Goal: Task Accomplishment & Management: Manage account settings

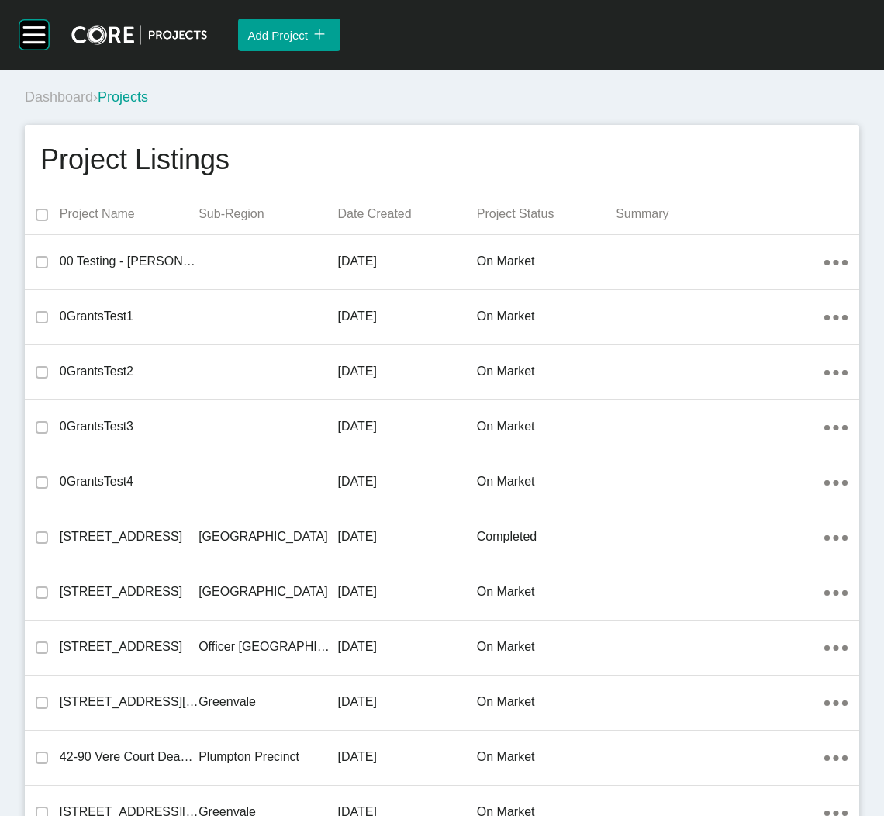
scroll to position [955, 0]
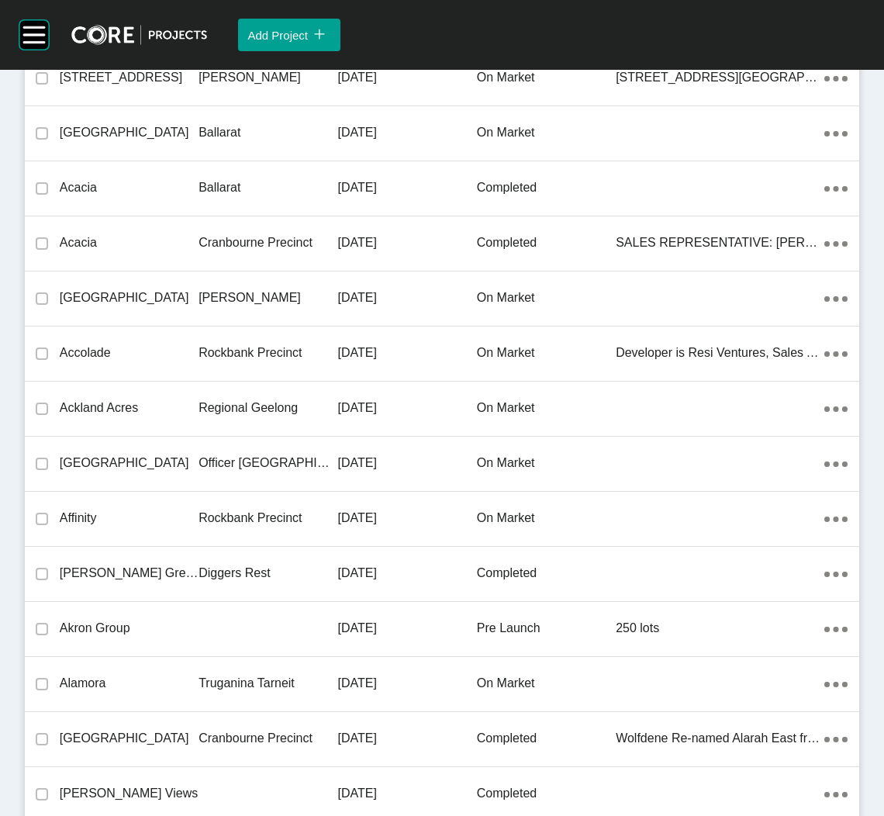
drag, startPoint x: 294, startPoint y: 410, endPoint x: 269, endPoint y: 406, distance: 25.3
click at [296, 411] on p "Regional Geelong" at bounding box center [268, 408] width 139 height 17
click at [296, 411] on div "Group 2 Created with Sketch. . Add Project icon/tick copy 11 Created with Sketc…" at bounding box center [442, 408] width 884 height 816
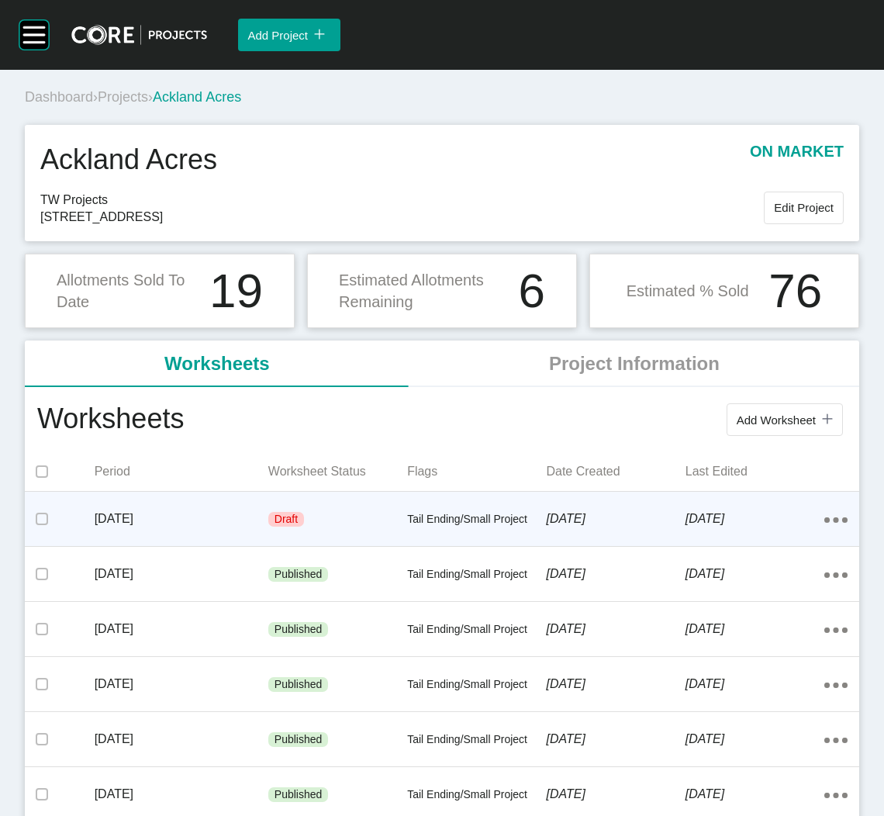
drag, startPoint x: 269, startPoint y: 406, endPoint x: 398, endPoint y: 528, distance: 177.8
click at [398, 528] on div "[DATE] Draft Tail Ending/Small Project [DATE] [DATE] Action Menu Dots Copy 6 Cr…" at bounding box center [442, 519] width 835 height 54
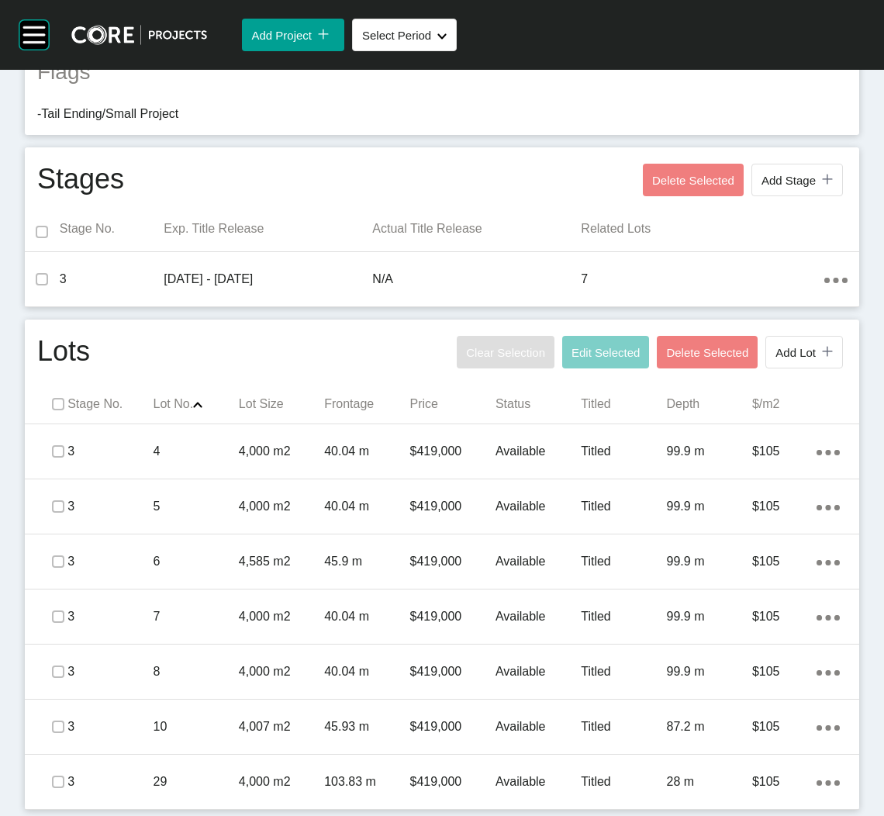
scroll to position [397, 0]
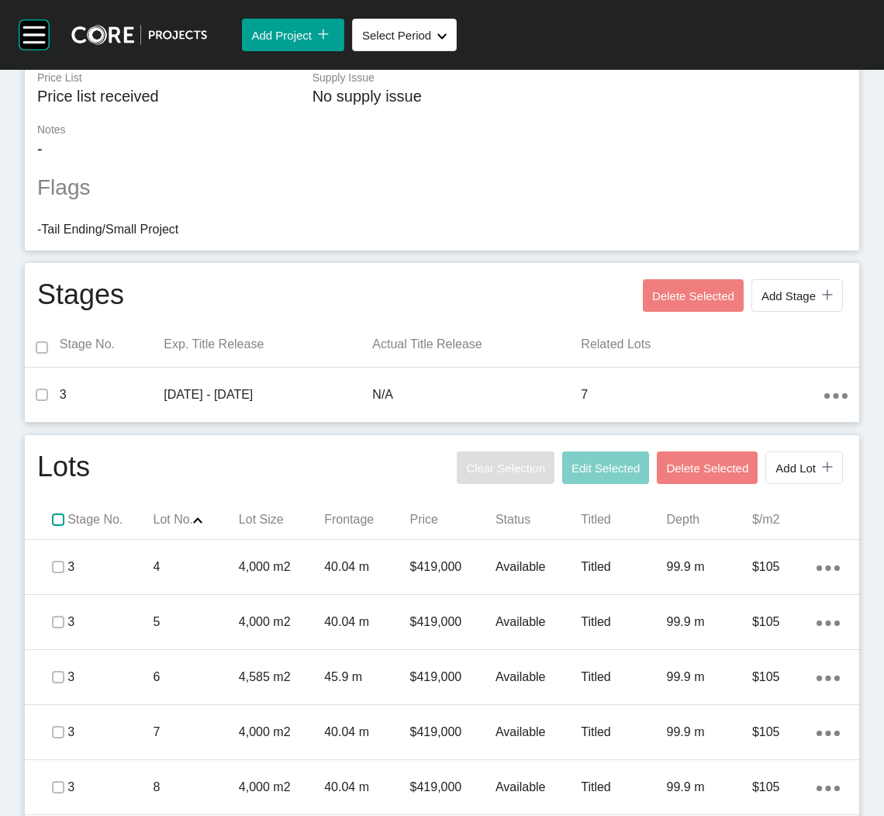
click at [54, 522] on label at bounding box center [58, 520] width 12 height 12
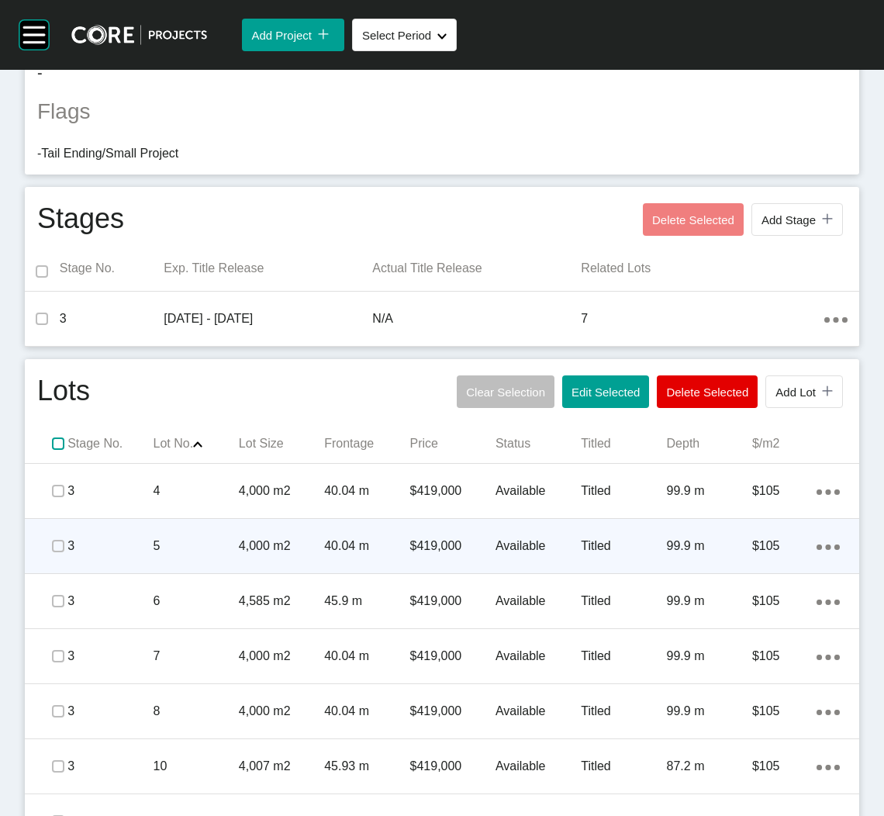
scroll to position [514, 0]
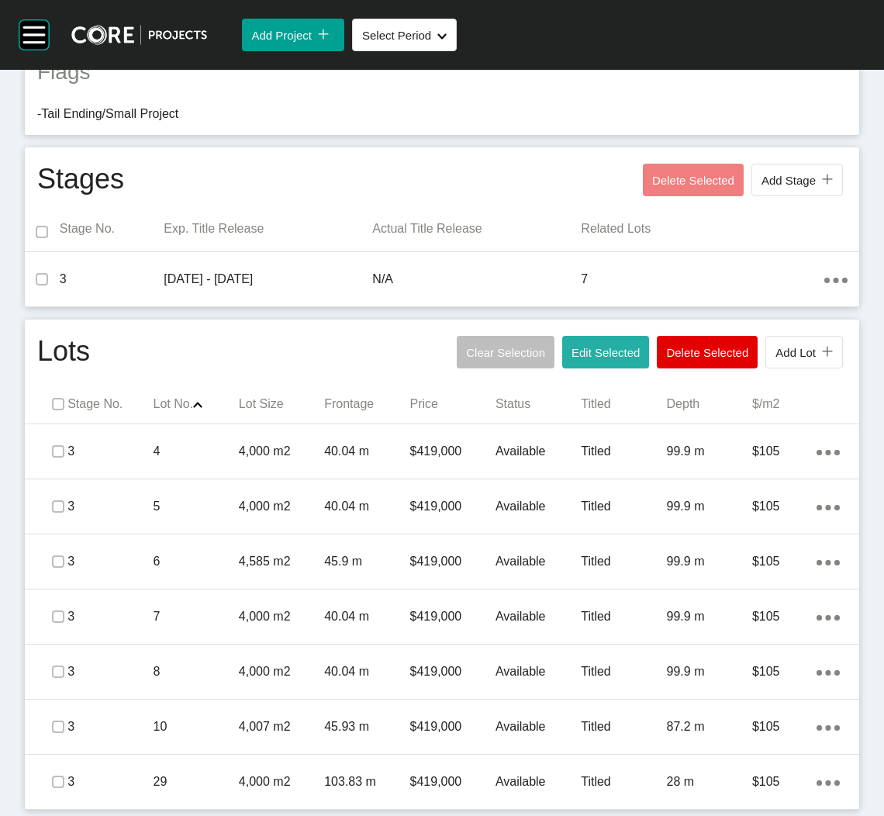
click at [581, 351] on span "Edit Selected" at bounding box center [606, 352] width 68 height 13
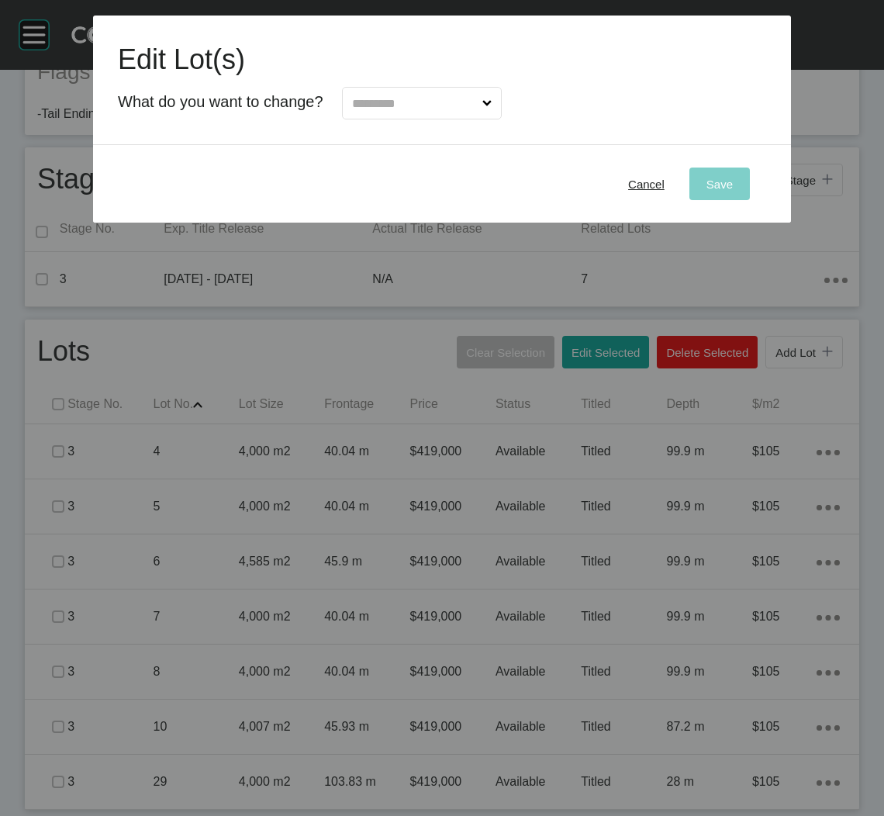
drag, startPoint x: 437, startPoint y: 105, endPoint x: 439, endPoint y: 122, distance: 17.2
click at [438, 106] on input "text" at bounding box center [414, 103] width 130 height 31
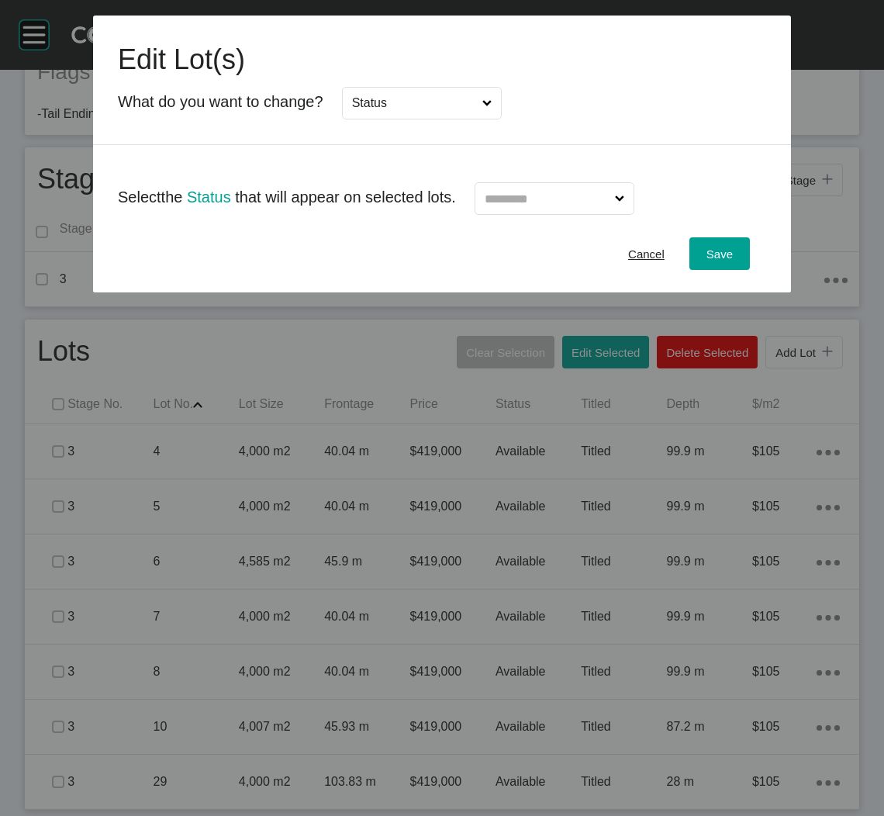
click at [558, 206] on input "text" at bounding box center [547, 198] width 130 height 31
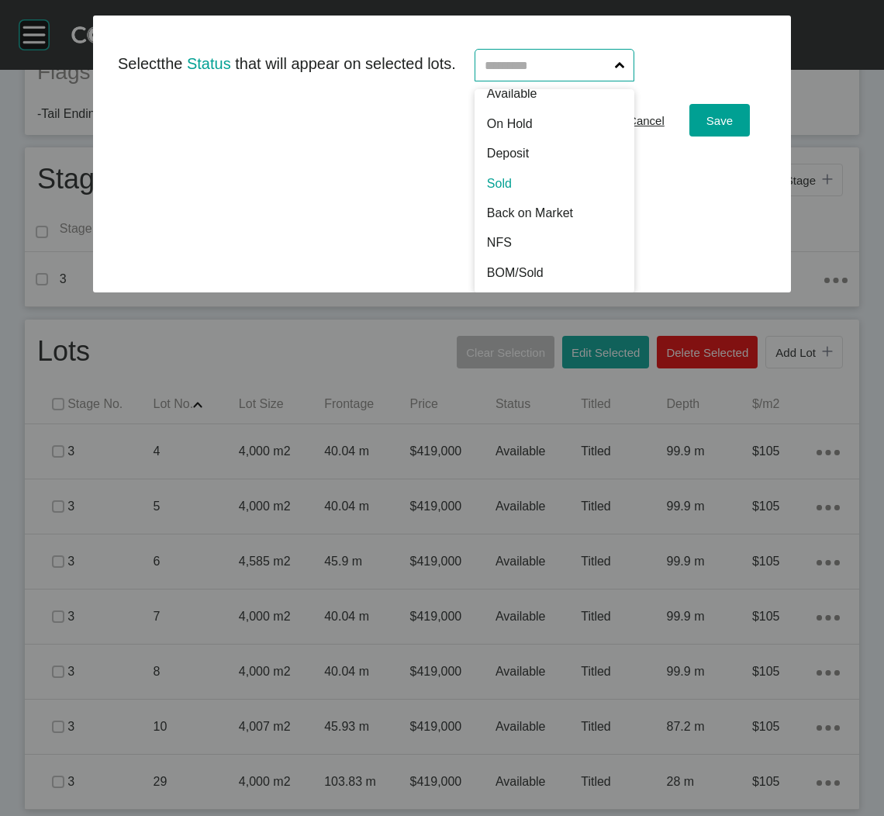
scroll to position [0, 0]
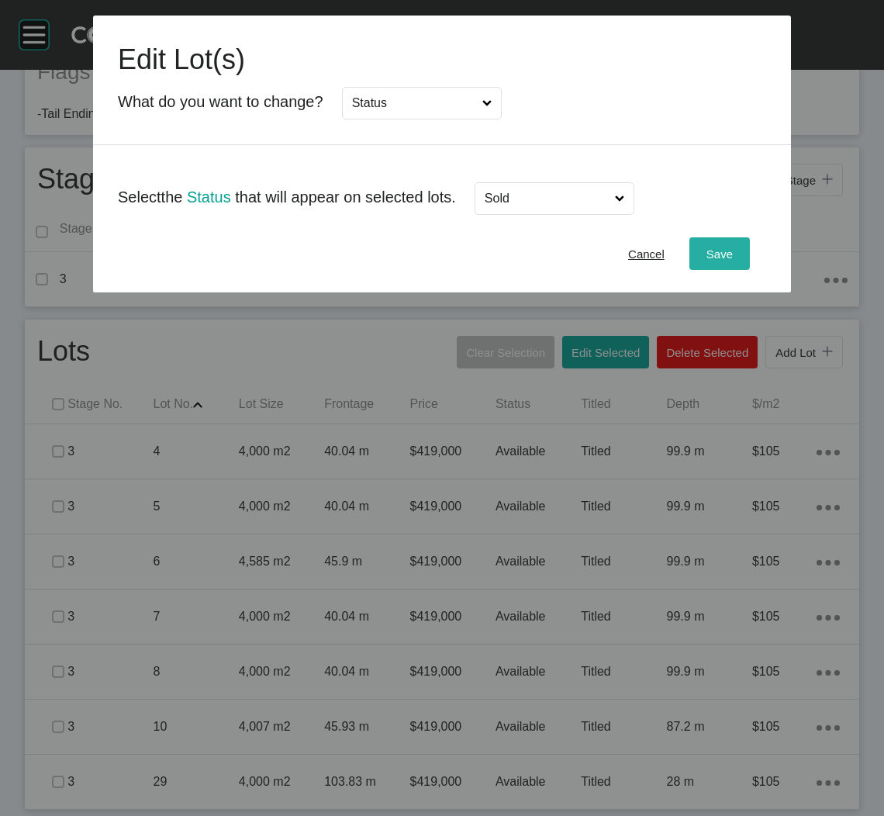
click at [728, 251] on span "Save" at bounding box center [720, 253] width 26 height 13
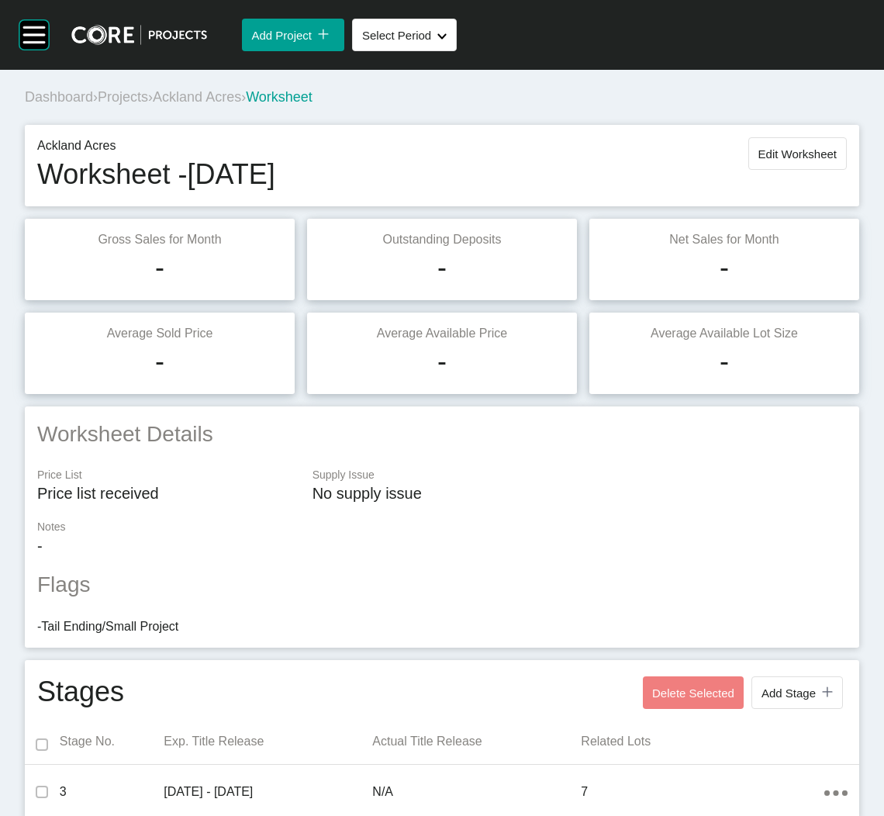
click at [142, 95] on span "Projects" at bounding box center [123, 97] width 50 height 16
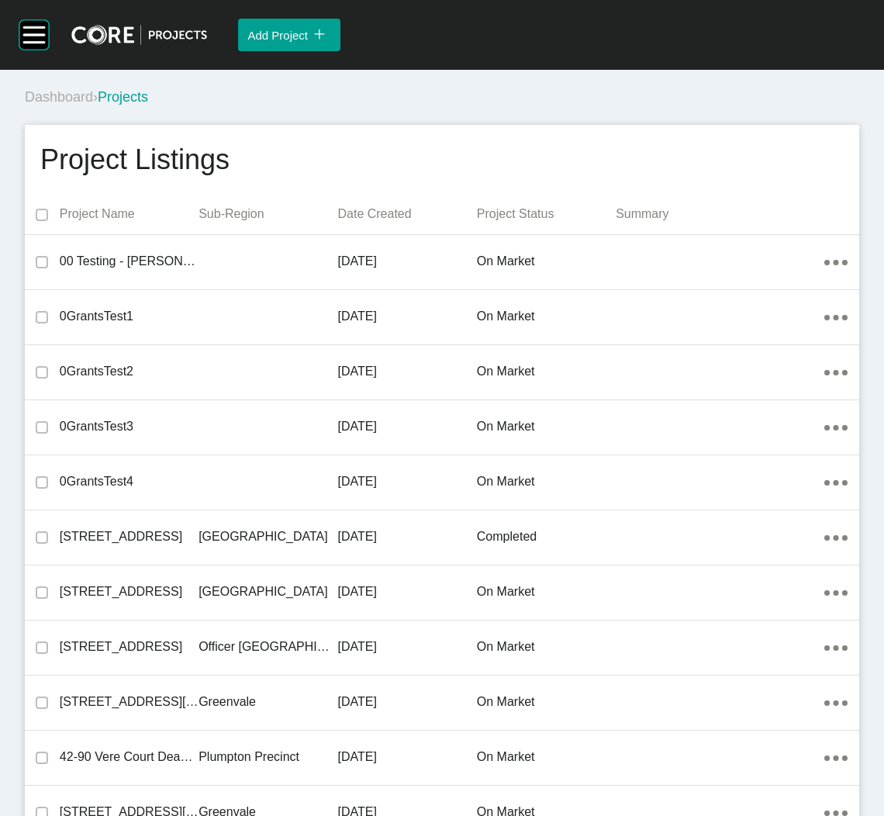
scroll to position [21594, 0]
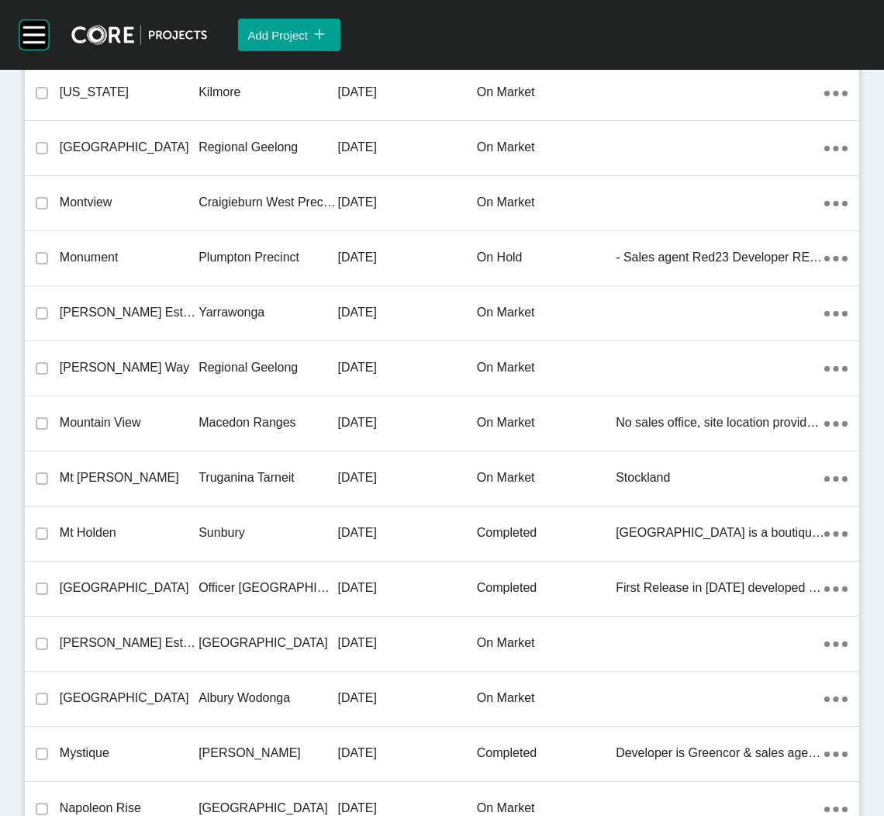
drag, startPoint x: 199, startPoint y: 416, endPoint x: 278, endPoint y: 541, distance: 147.9
click at [199, 416] on p "Macedon Ranges" at bounding box center [268, 422] width 139 height 17
click at [199, 416] on div "Group 2 Created with Sketch. . Add Project icon/tick copy 11 Created with Sketc…" at bounding box center [442, 408] width 884 height 816
click at [386, 413] on div "Group 2 Created with Sketch. . Add Project icon/tick copy 11 Created with Sketc…" at bounding box center [442, 408] width 884 height 816
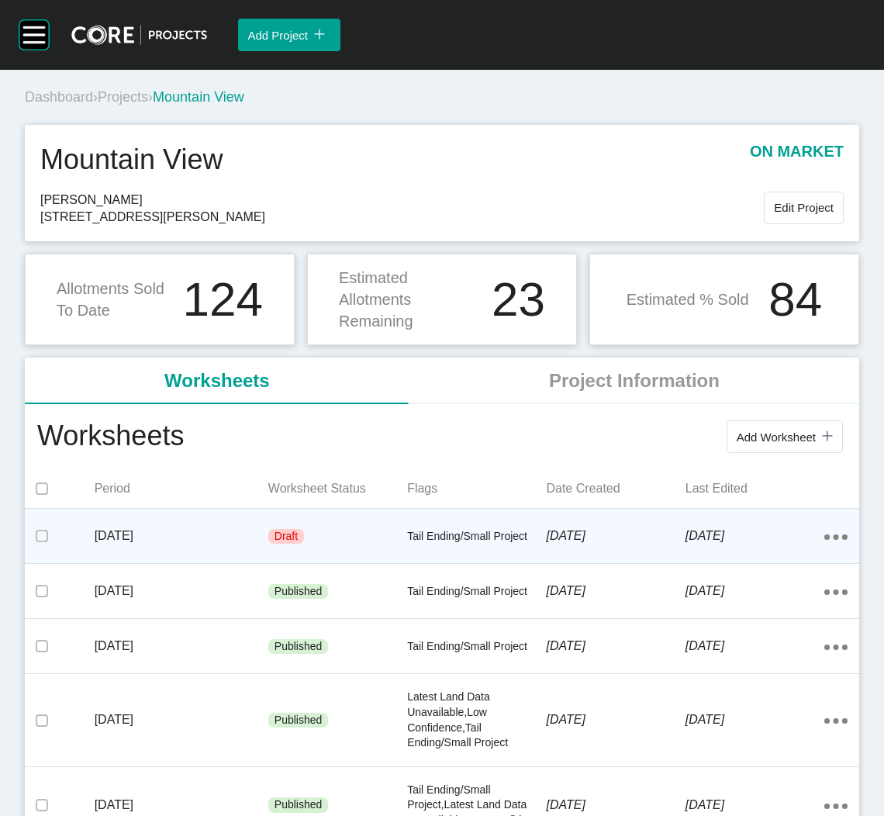
click at [111, 531] on p "[DATE]" at bounding box center [182, 536] width 174 height 17
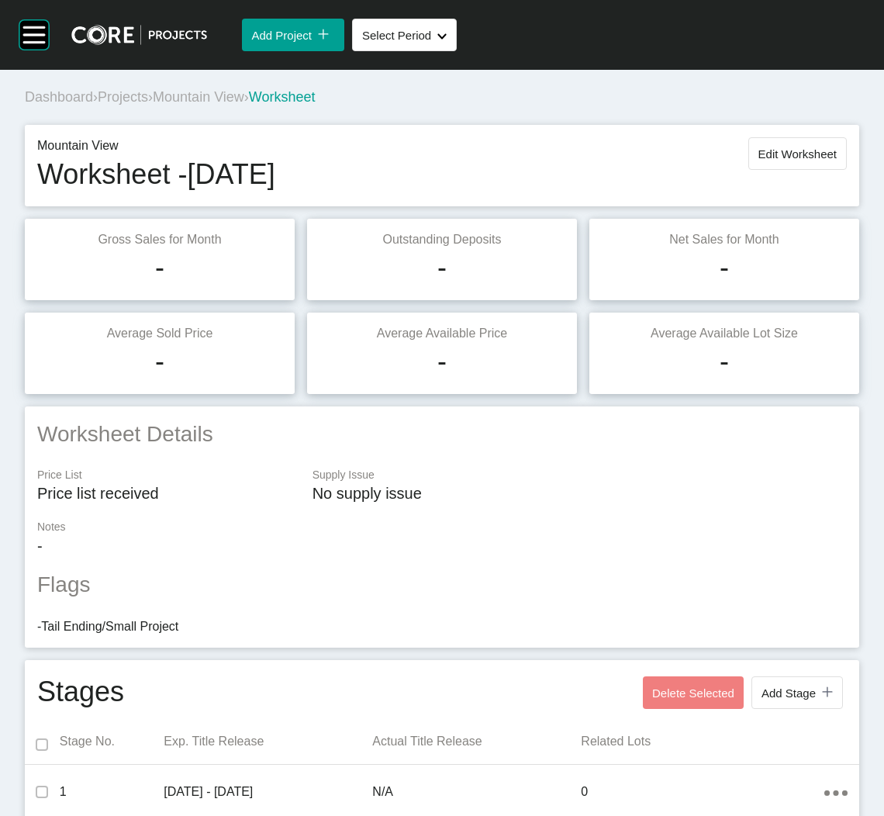
click at [113, 102] on span "Projects" at bounding box center [123, 97] width 50 height 16
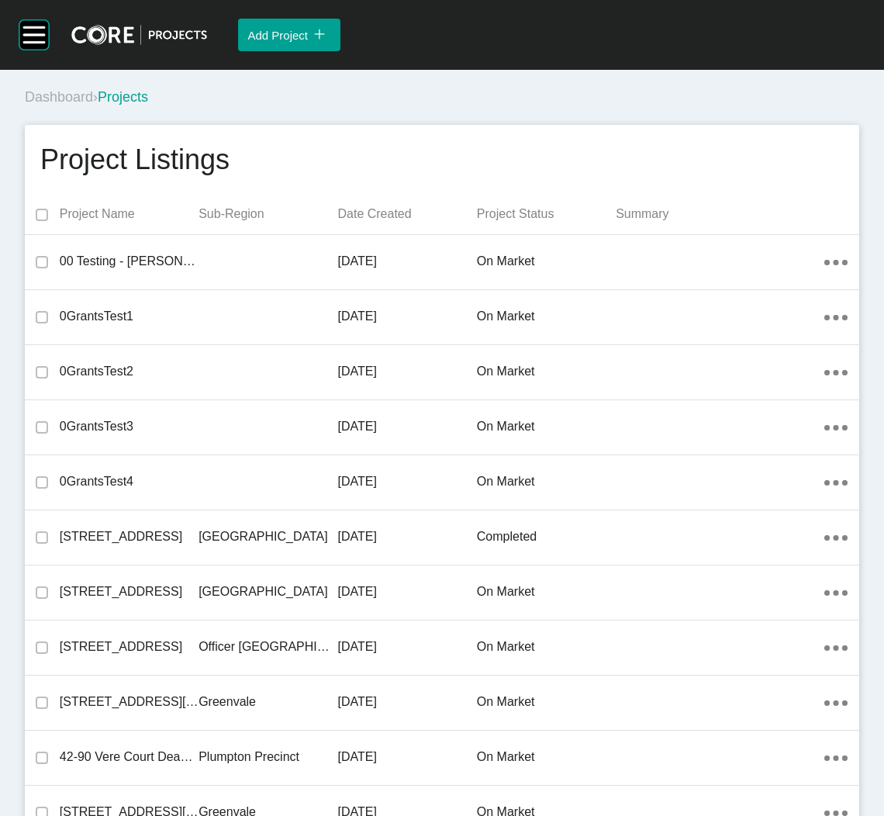
scroll to position [25227, 0]
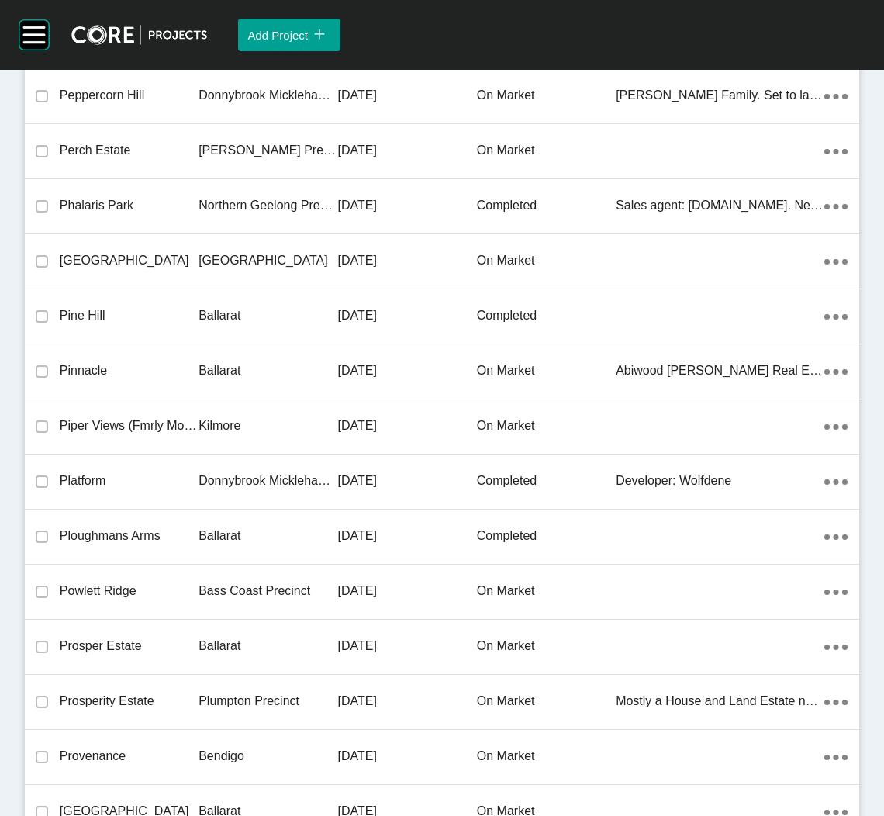
drag, startPoint x: 308, startPoint y: 415, endPoint x: 829, endPoint y: 451, distance: 522.5
click at [306, 417] on p "Kilmore" at bounding box center [268, 425] width 139 height 17
click at [306, 415] on div "Group 2 Created with Sketch. . Add Project icon/tick copy 11 Created with Sketc…" at bounding box center [442, 408] width 884 height 816
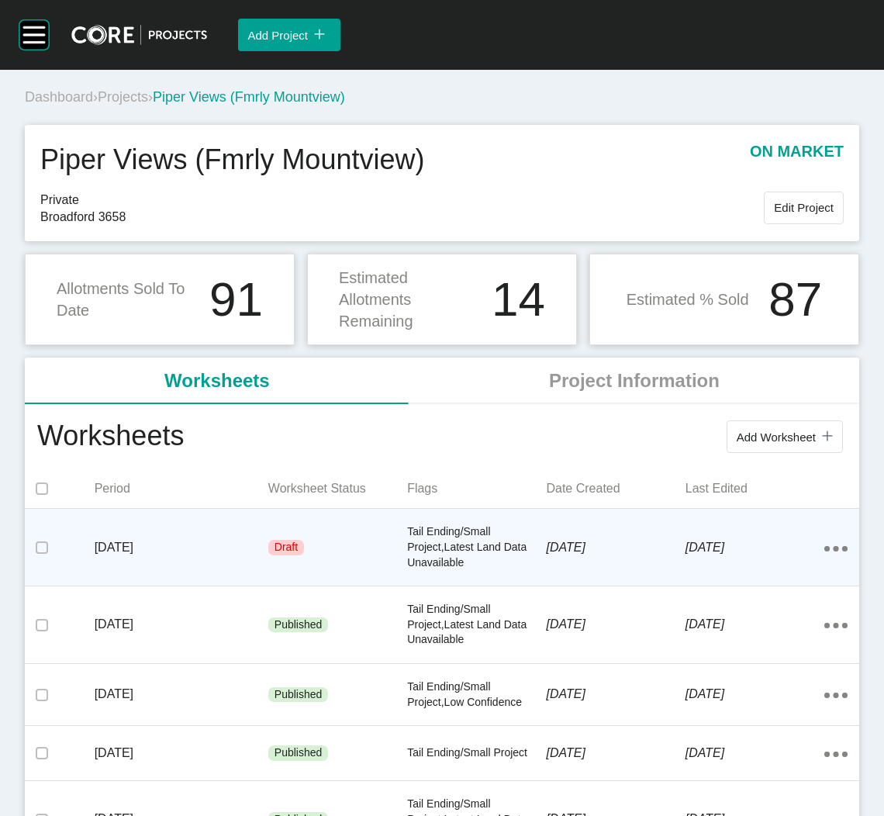
click at [318, 556] on div "Draft" at bounding box center [337, 547] width 139 height 47
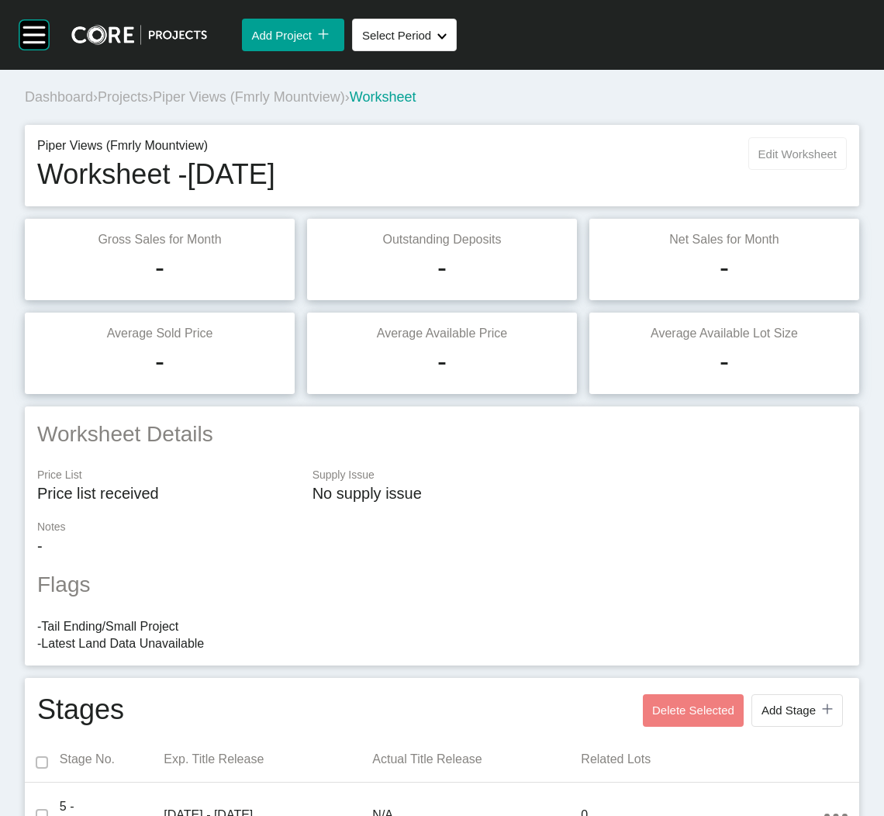
click at [749, 147] on button "Edit Worksheet" at bounding box center [798, 153] width 99 height 33
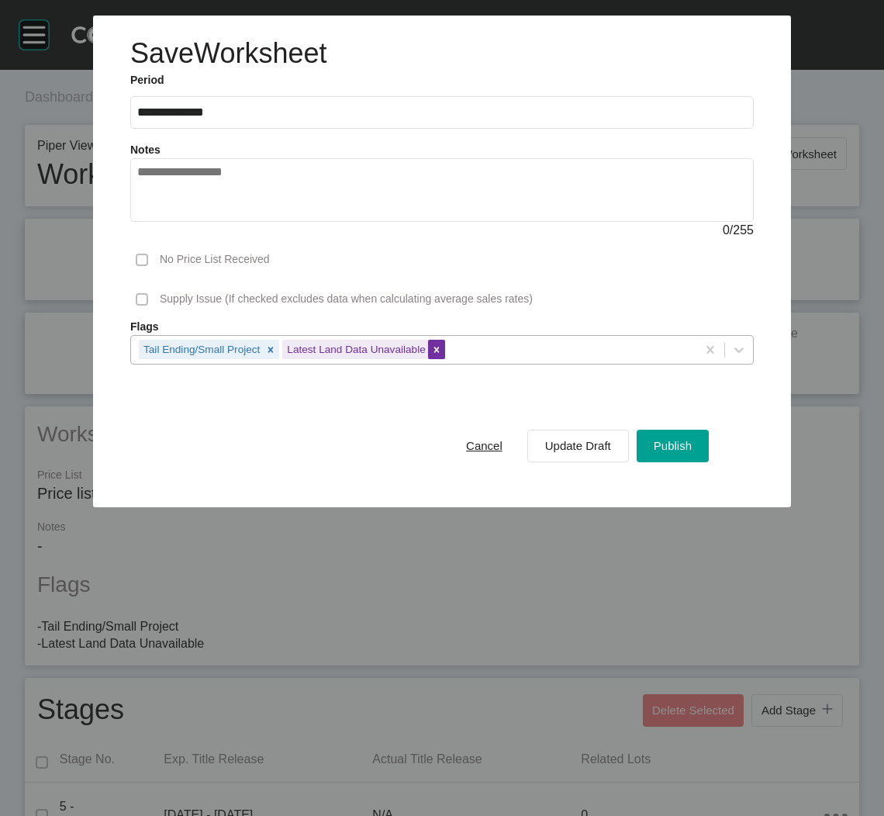
click at [438, 351] on icon at bounding box center [436, 349] width 5 height 5
click at [594, 438] on div "Update Draft" at bounding box center [578, 445] width 74 height 21
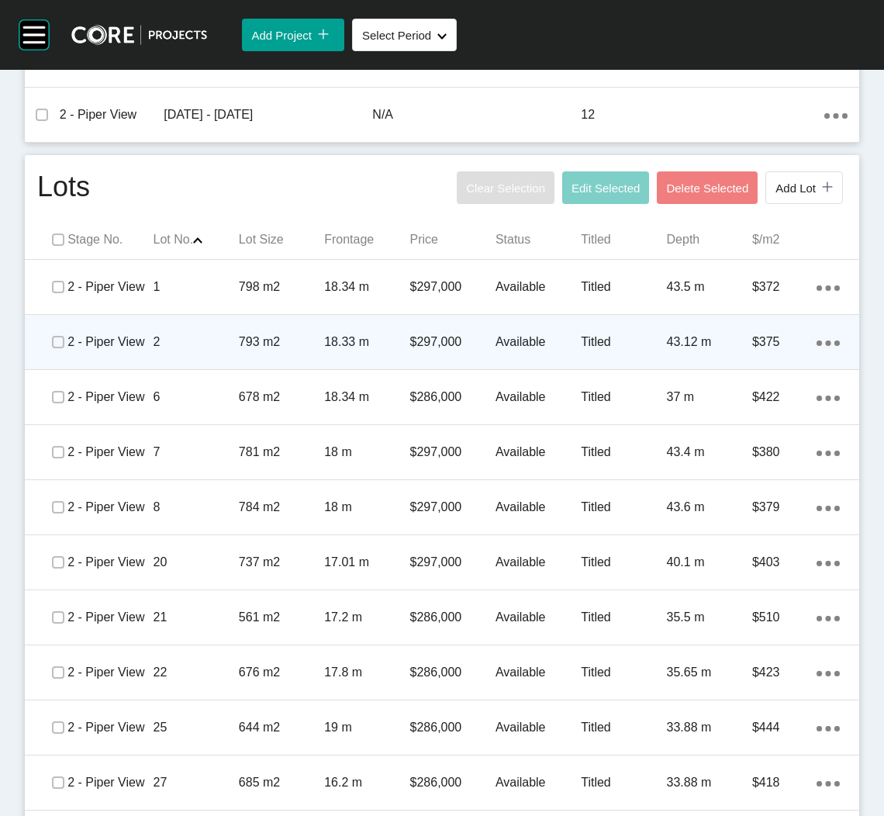
scroll to position [815, 0]
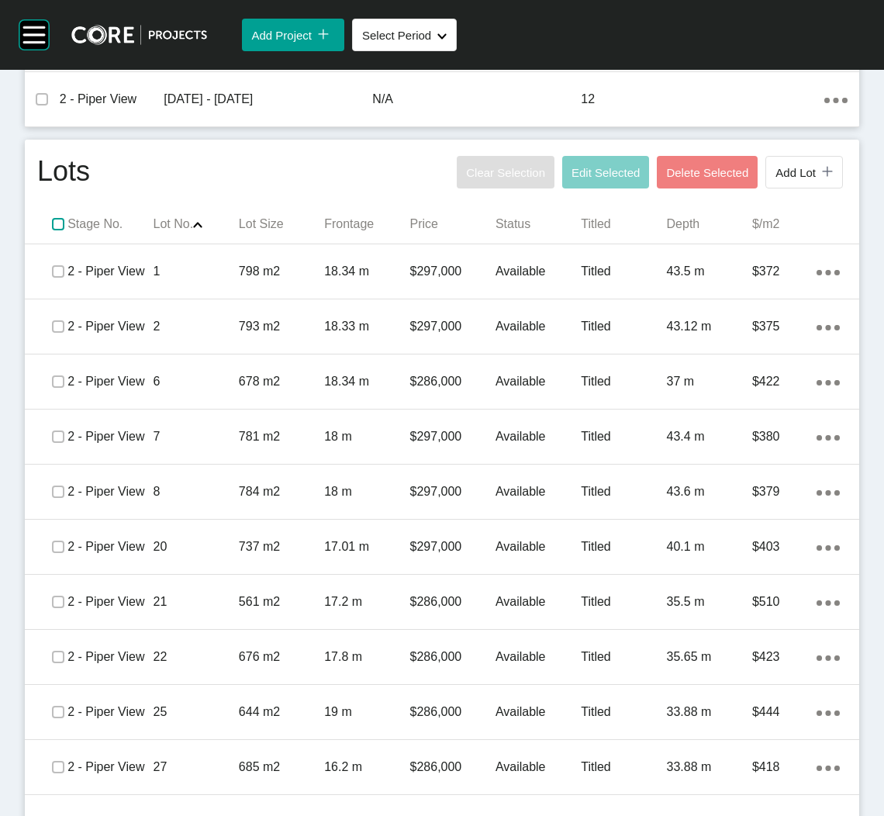
click at [57, 220] on label at bounding box center [58, 224] width 12 height 12
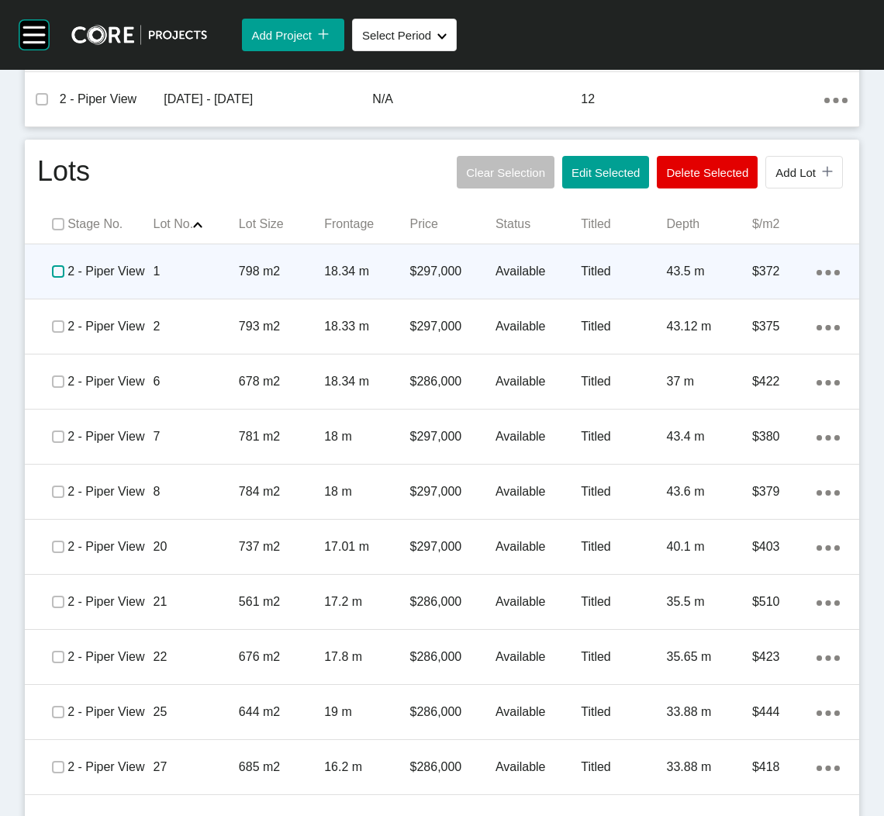
click at [55, 266] on label at bounding box center [58, 271] width 12 height 12
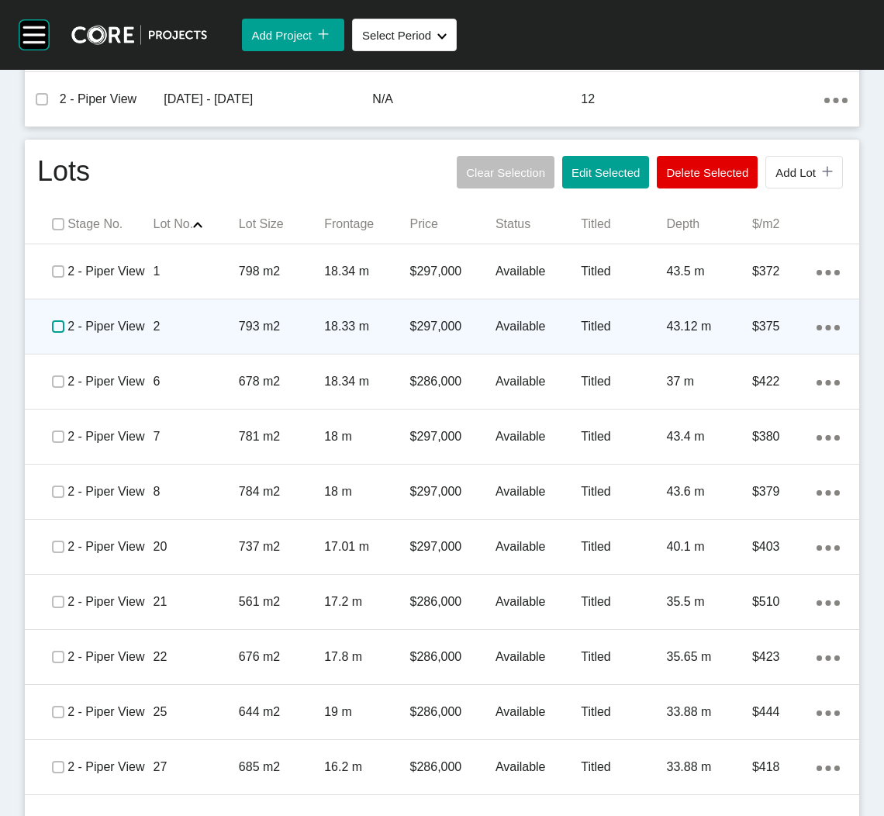
click at [54, 320] on label at bounding box center [58, 326] width 12 height 12
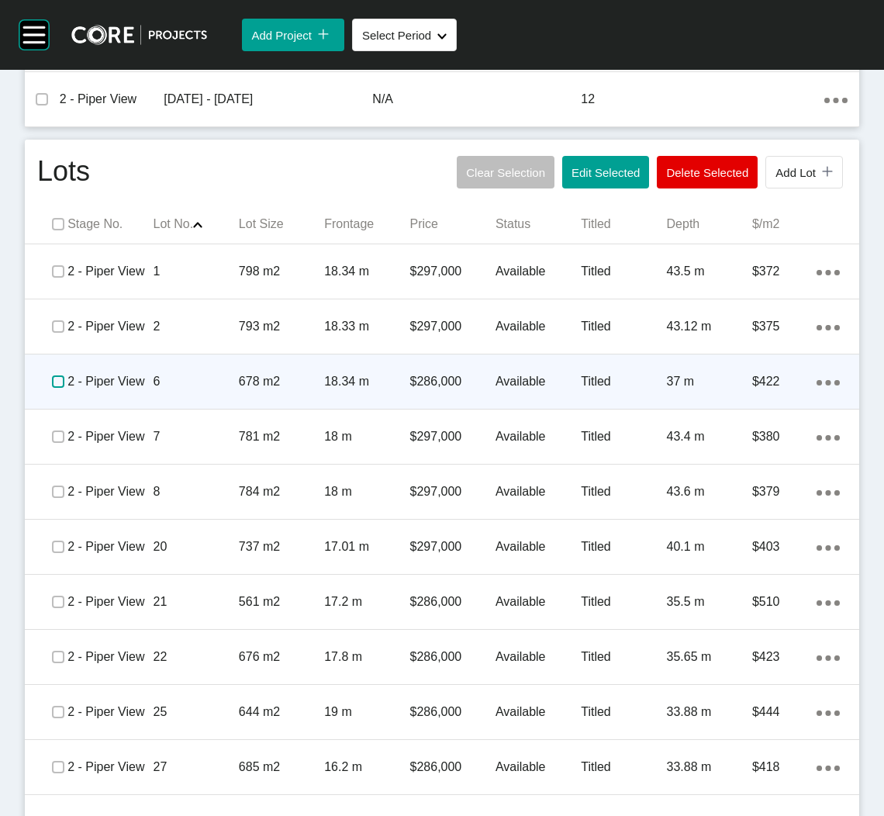
click at [53, 375] on label at bounding box center [58, 381] width 12 height 12
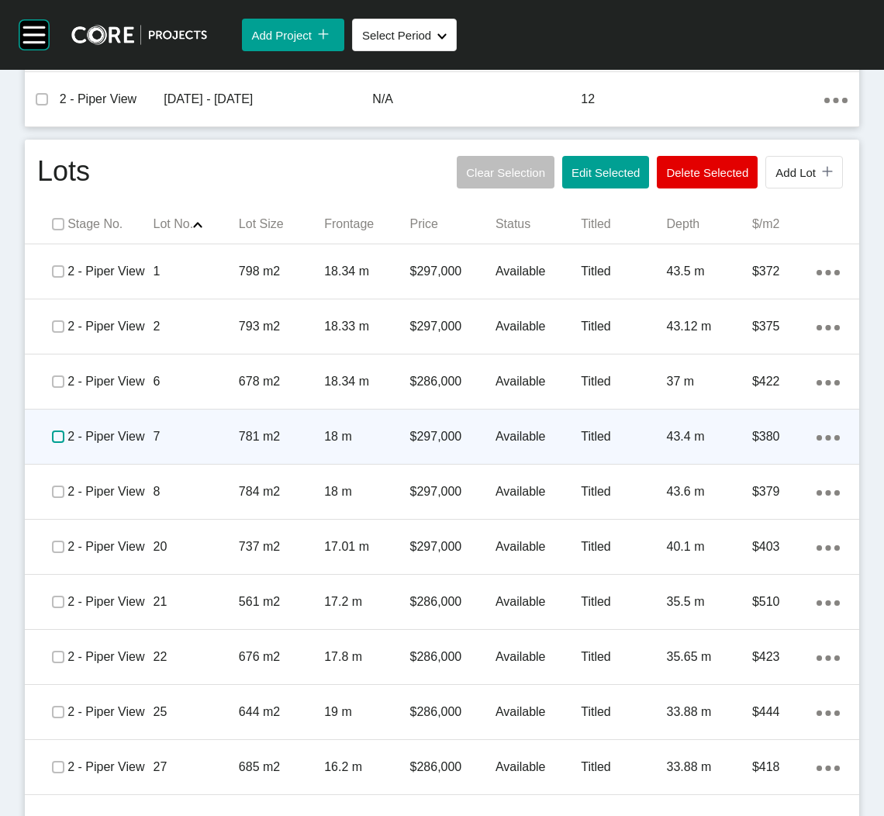
click at [57, 431] on label at bounding box center [58, 437] width 12 height 12
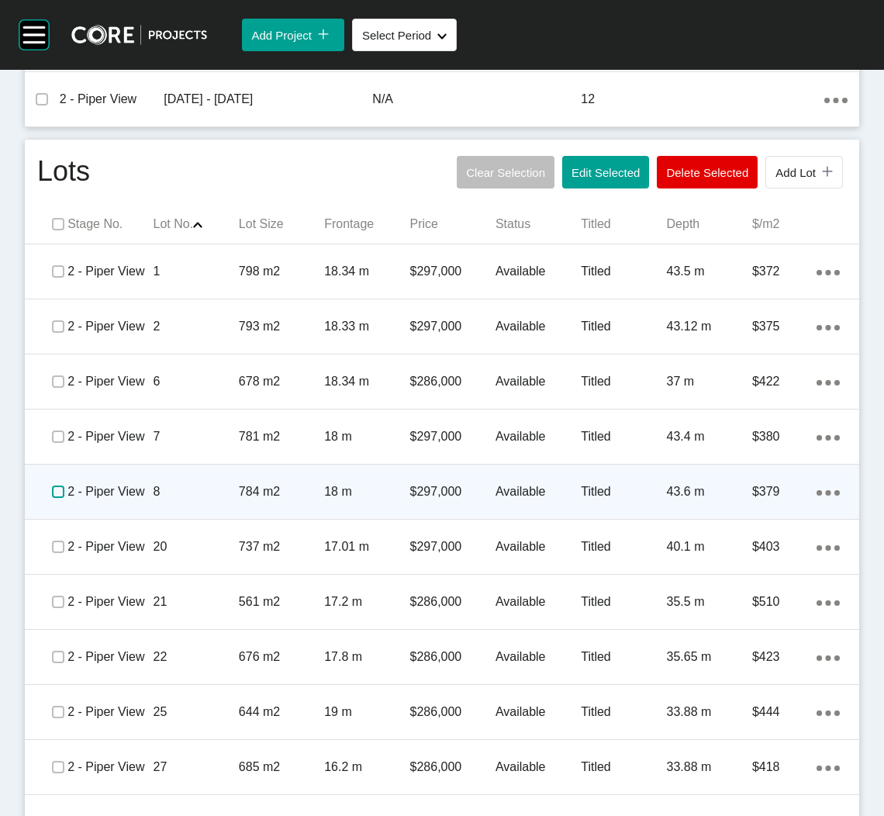
click at [53, 486] on label at bounding box center [58, 492] width 12 height 12
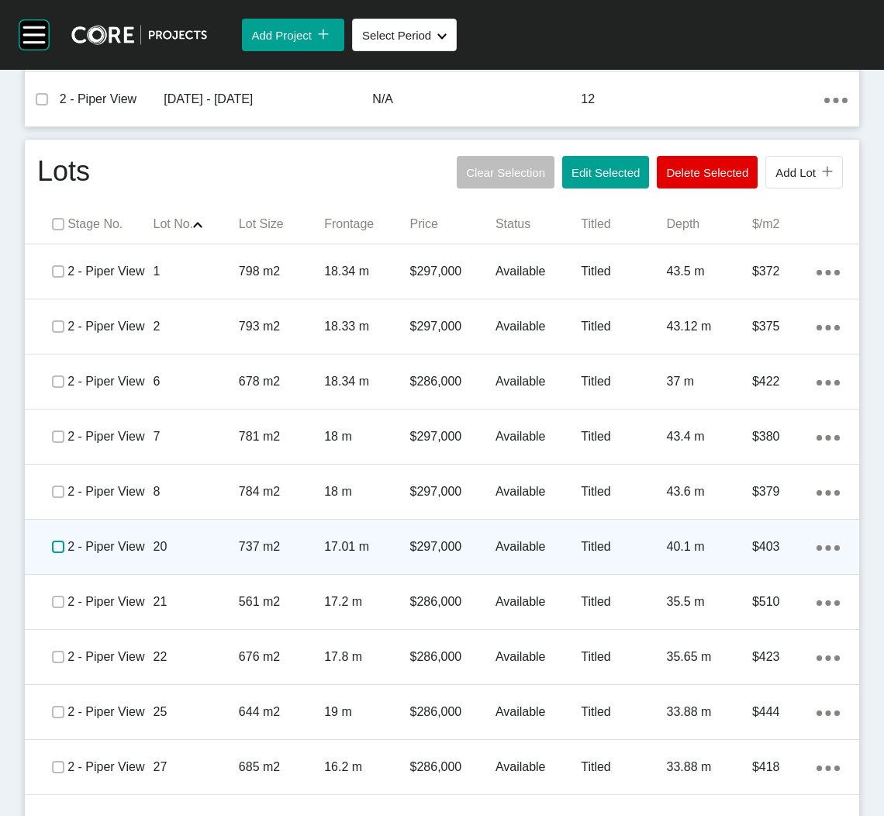
click at [58, 541] on label at bounding box center [58, 547] width 12 height 12
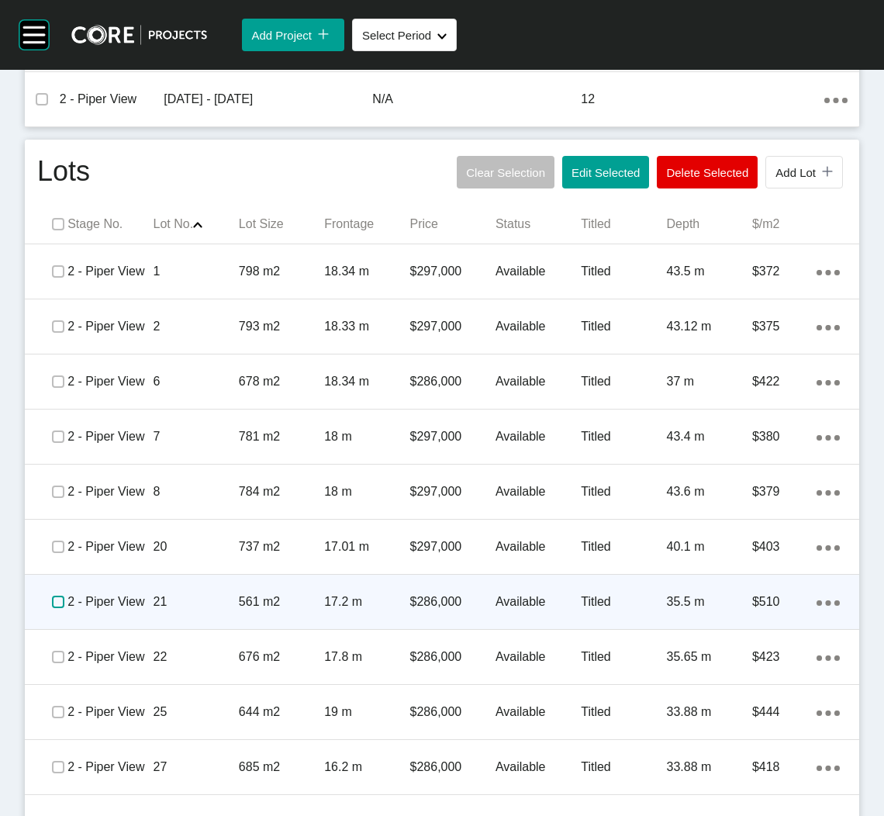
click at [52, 596] on label at bounding box center [58, 602] width 12 height 12
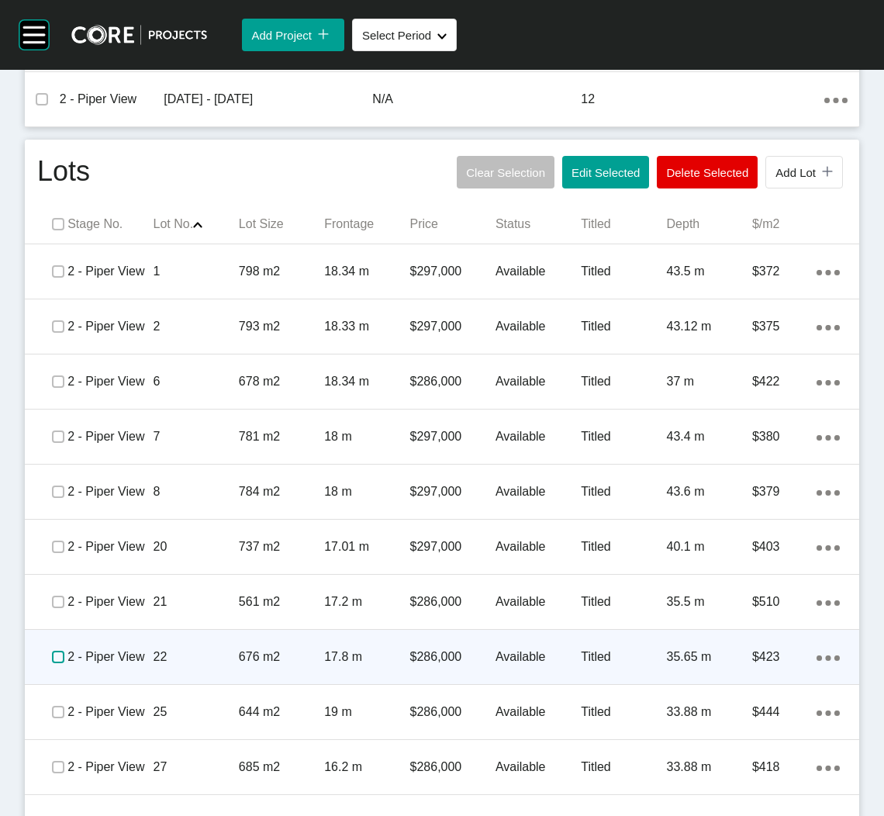
click at [60, 651] on label at bounding box center [58, 657] width 12 height 12
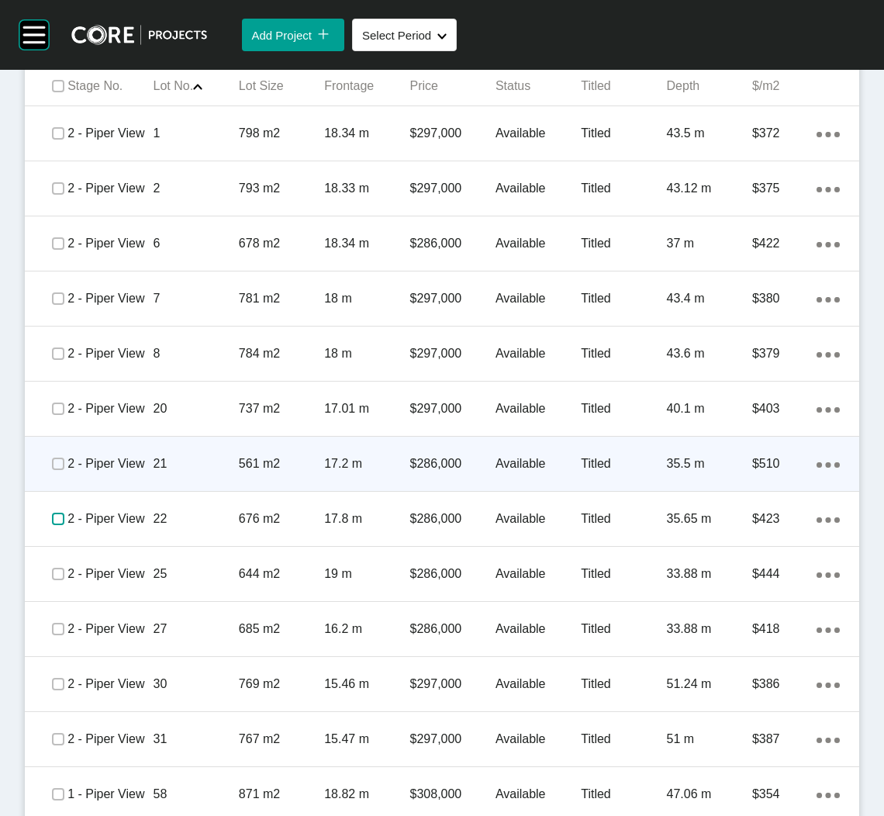
scroll to position [954, 0]
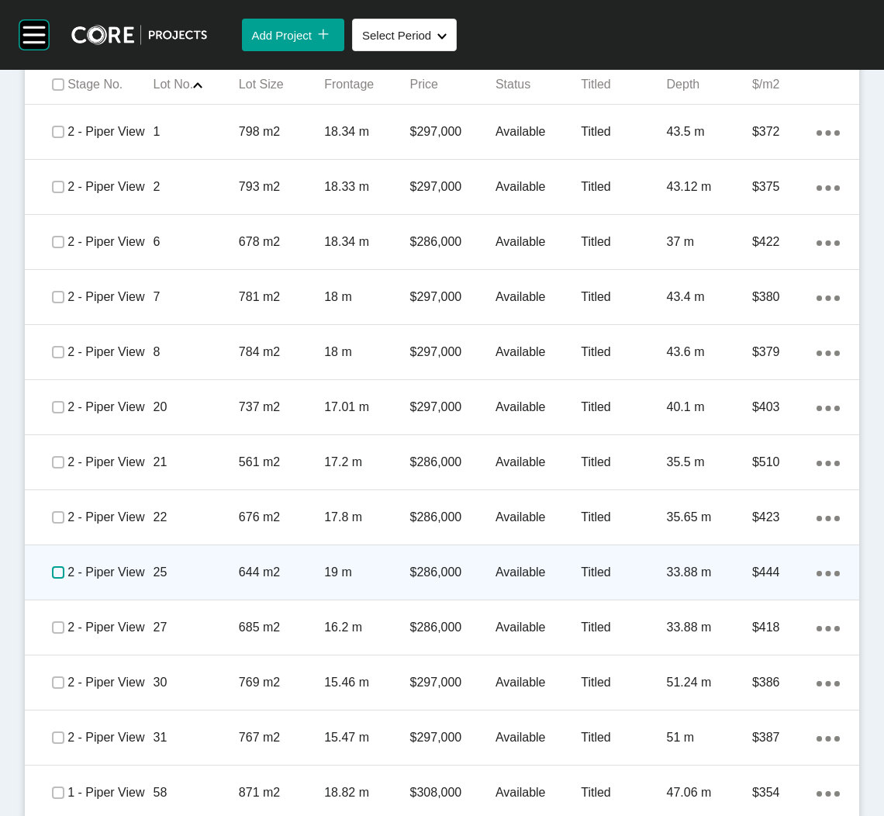
click at [52, 566] on label at bounding box center [58, 572] width 12 height 12
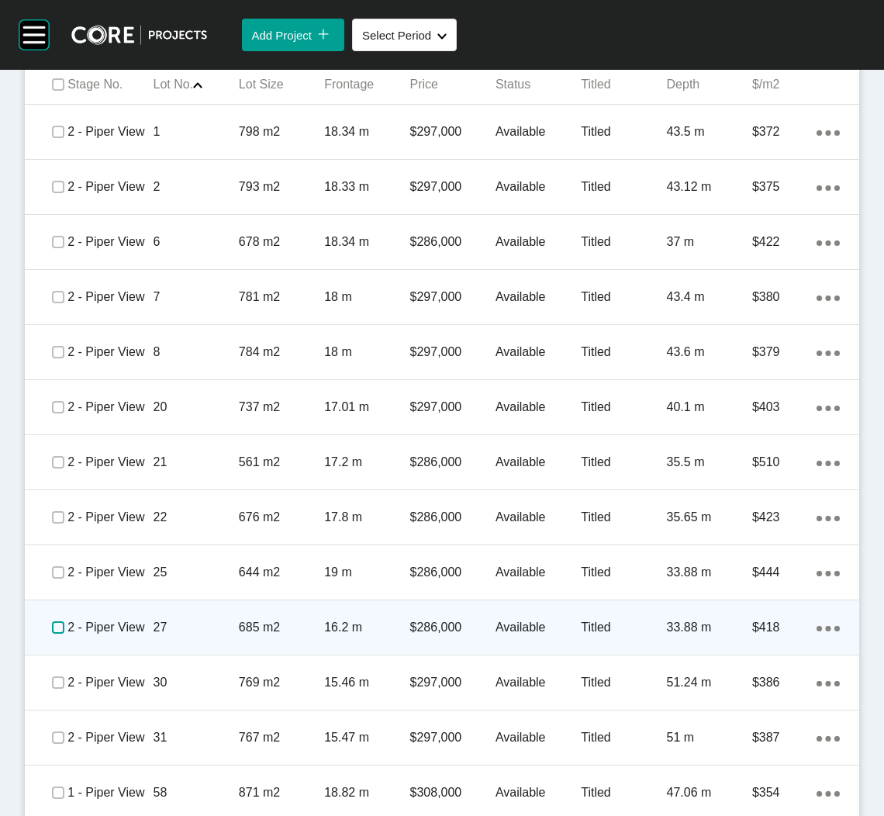
click at [59, 621] on label at bounding box center [58, 627] width 12 height 12
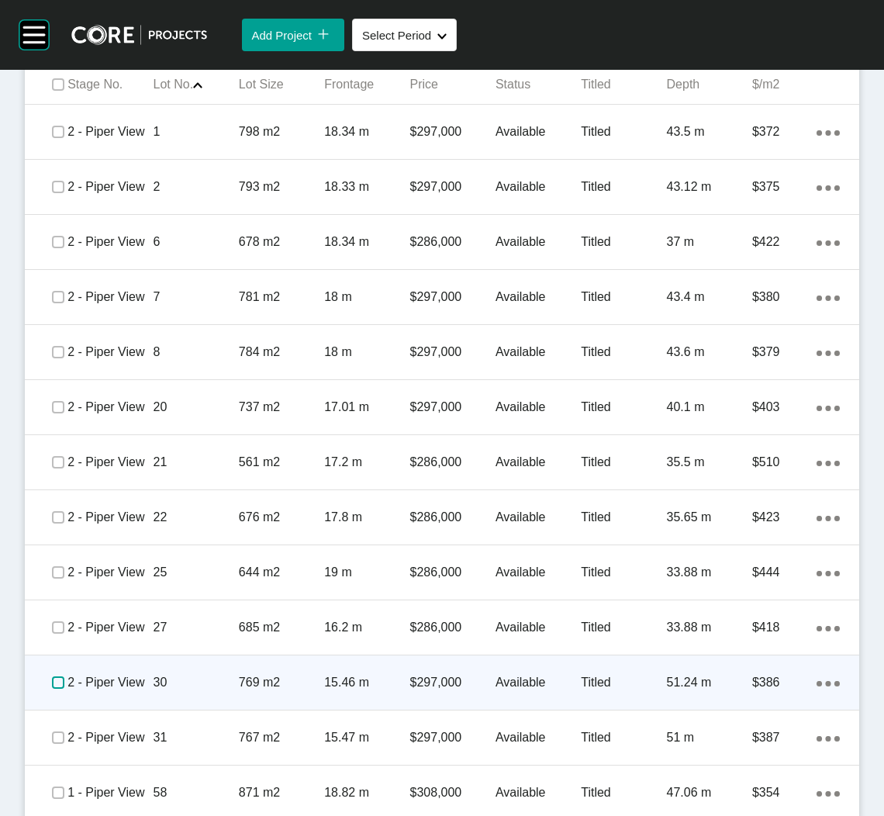
click at [57, 676] on label at bounding box center [58, 682] width 12 height 12
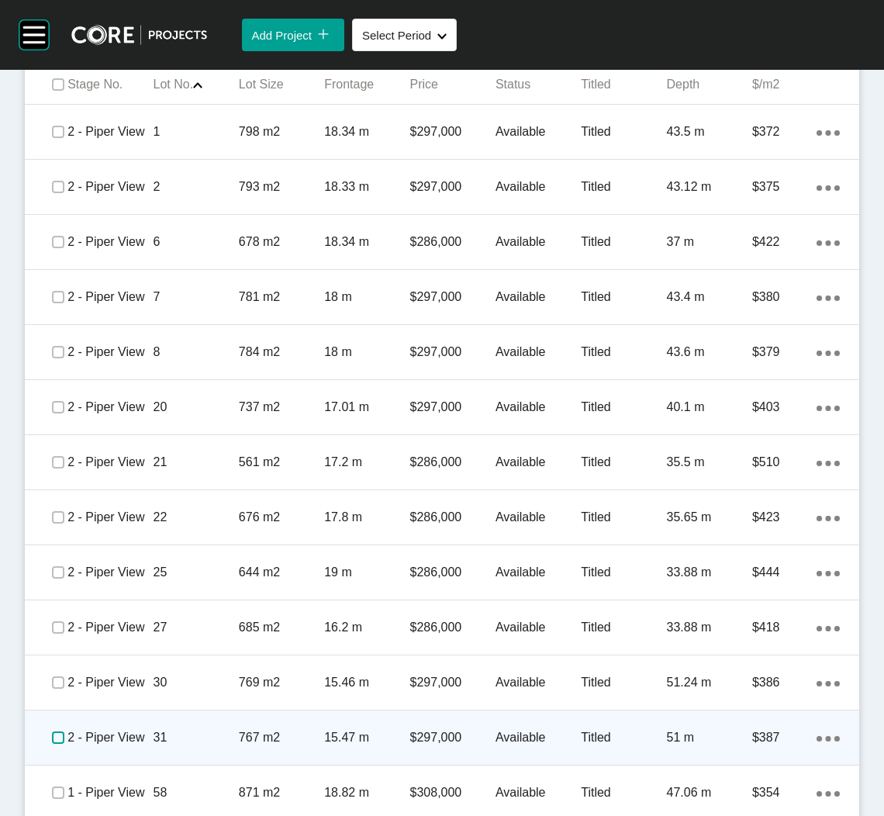
click at [58, 732] on label at bounding box center [58, 738] width 12 height 12
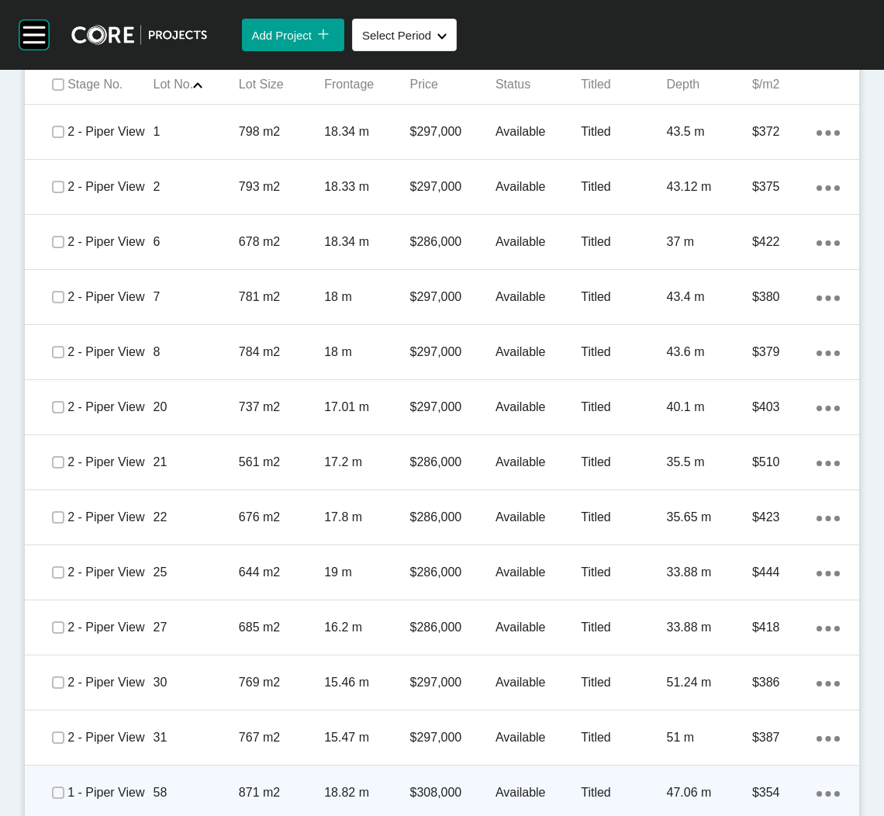
click at [44, 784] on div at bounding box center [36, 792] width 22 height 31
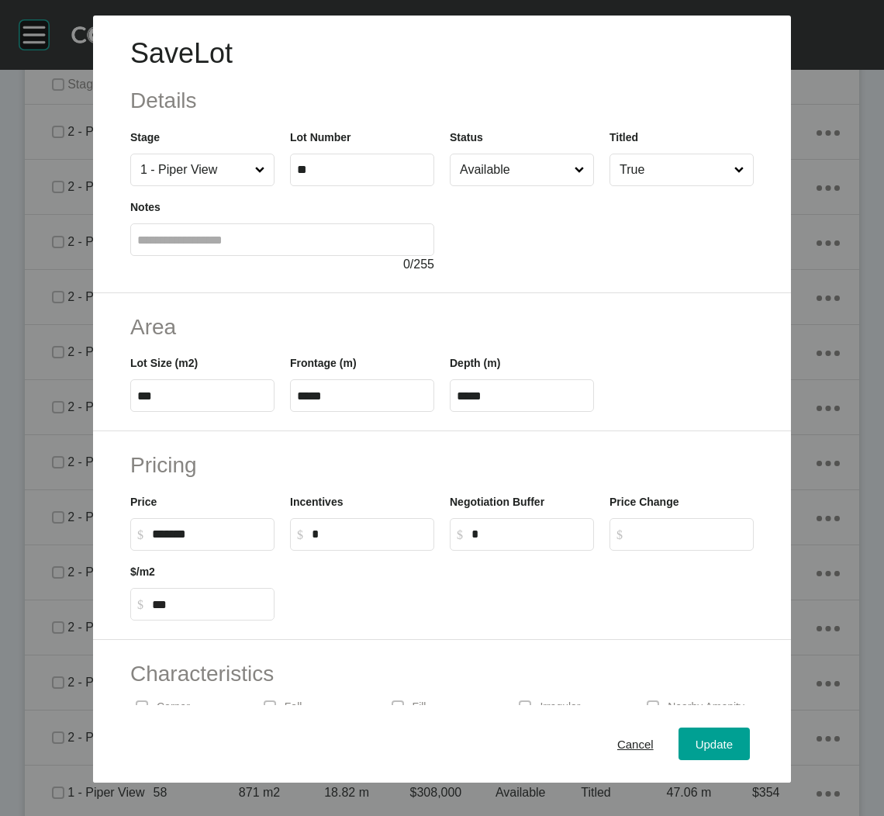
click at [614, 765] on div "Cancel Update" at bounding box center [442, 744] width 698 height 78
click at [613, 756] on button "Cancel" at bounding box center [635, 744] width 71 height 33
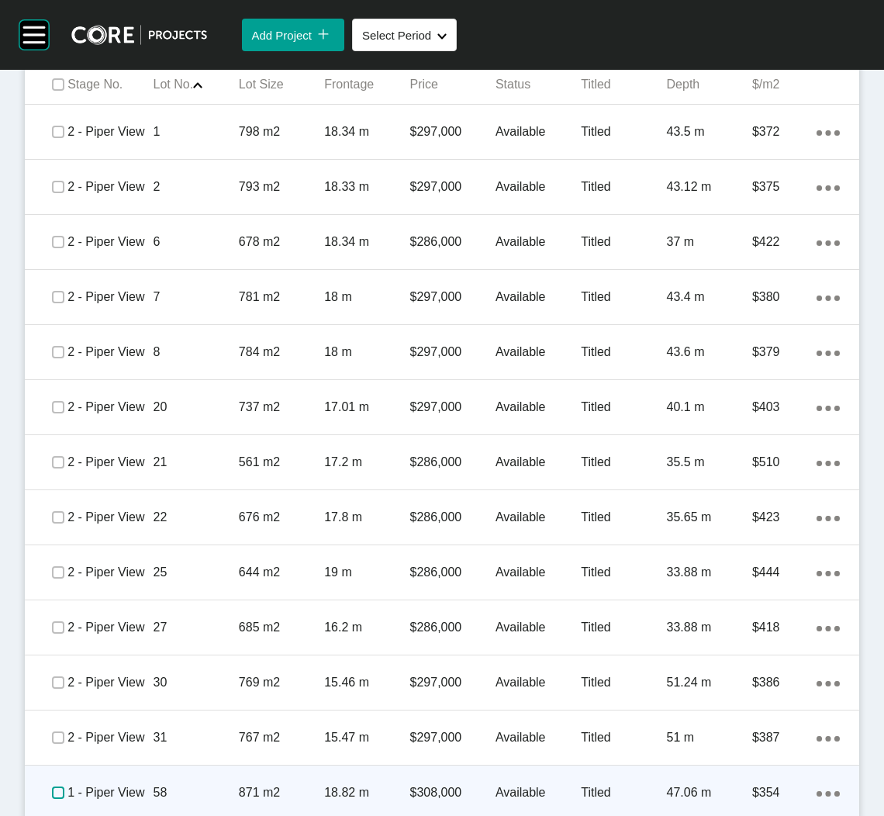
click at [59, 787] on label at bounding box center [58, 793] width 12 height 12
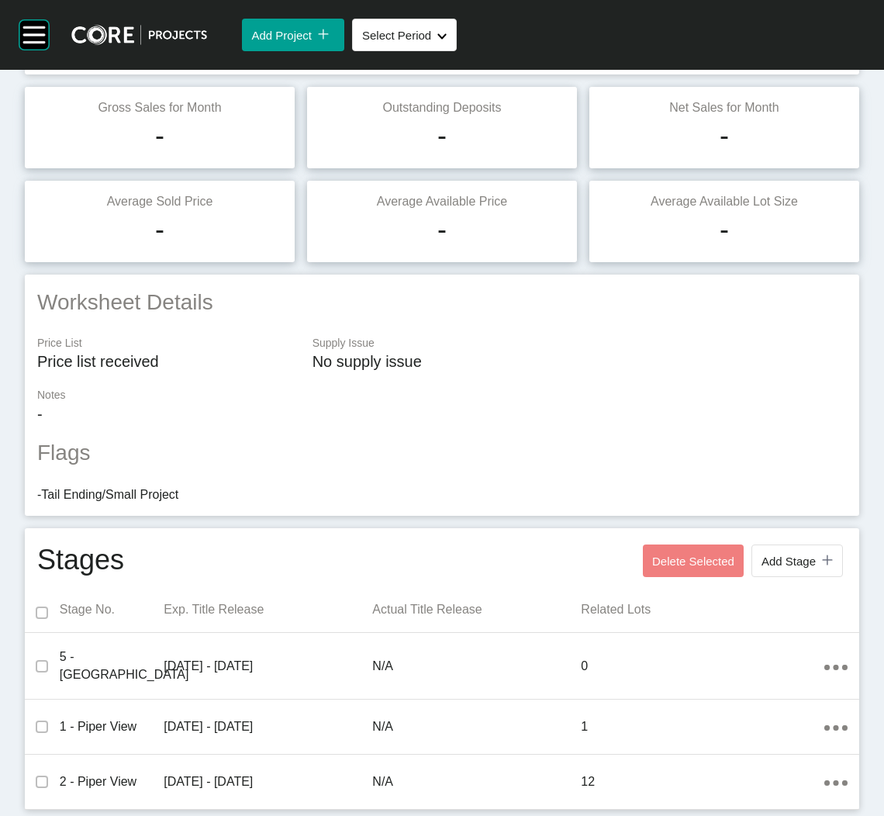
scroll to position [0, 0]
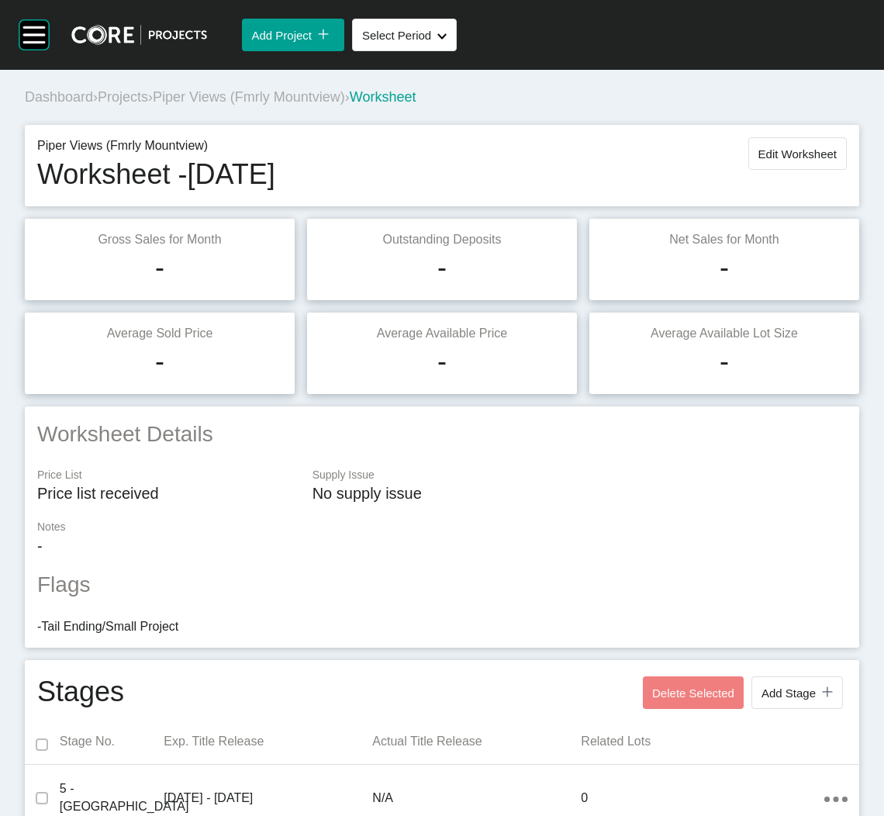
click at [122, 99] on span "Projects" at bounding box center [123, 97] width 50 height 16
